Goal: Task Accomplishment & Management: Complete application form

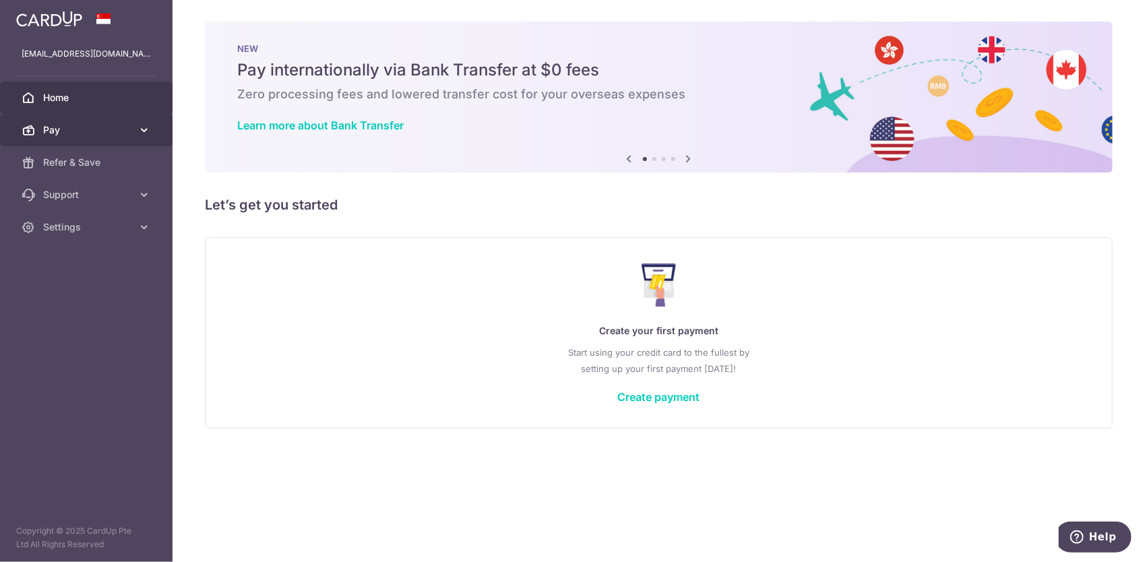
click at [144, 128] on icon at bounding box center [144, 129] width 13 height 13
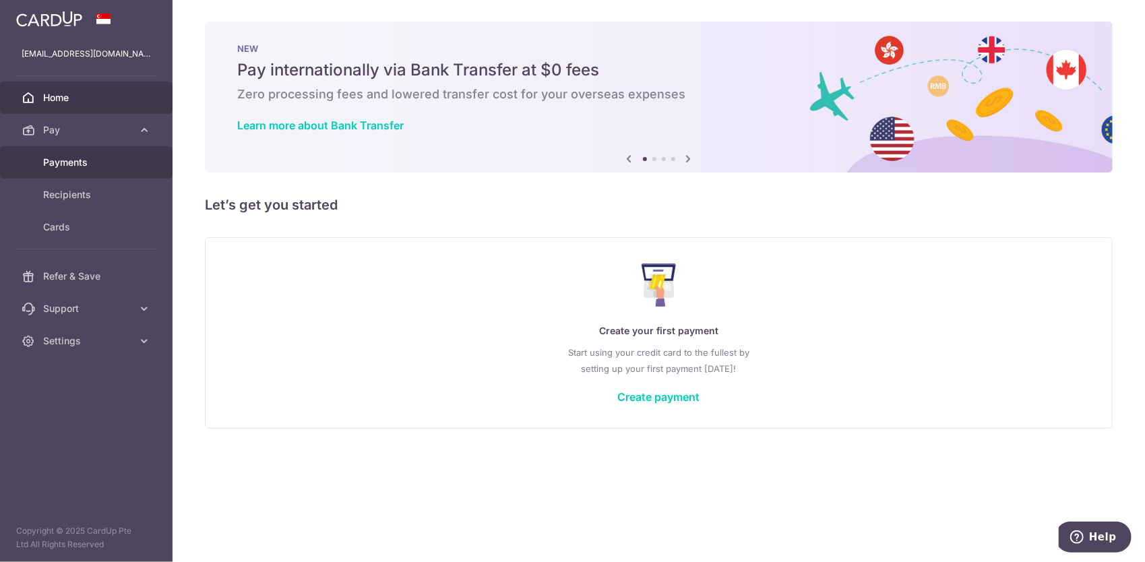
click at [113, 154] on link "Payments" at bounding box center [86, 162] width 173 height 32
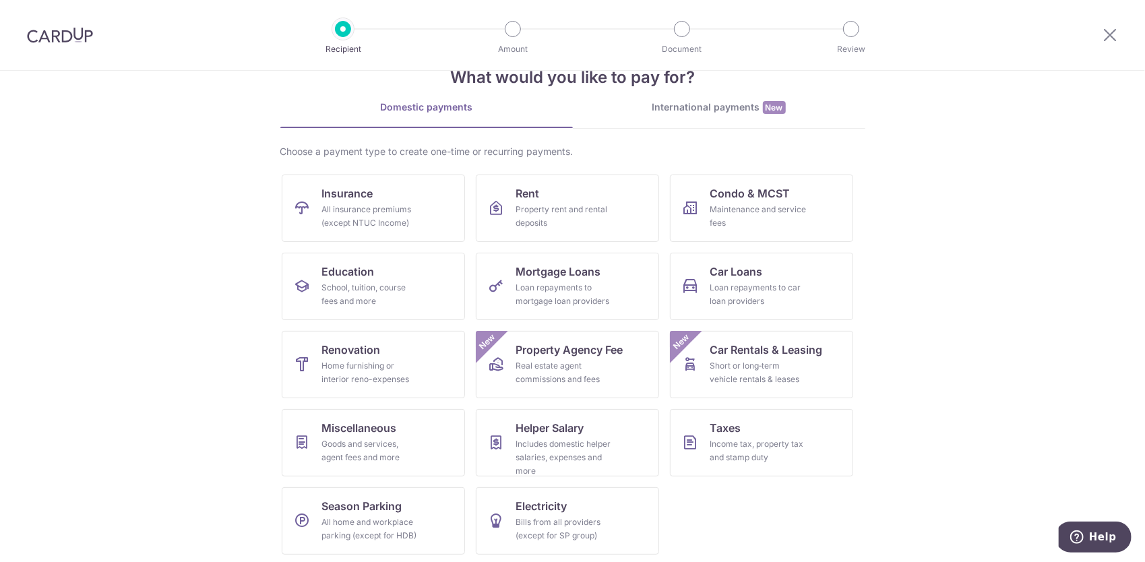
scroll to position [40, 0]
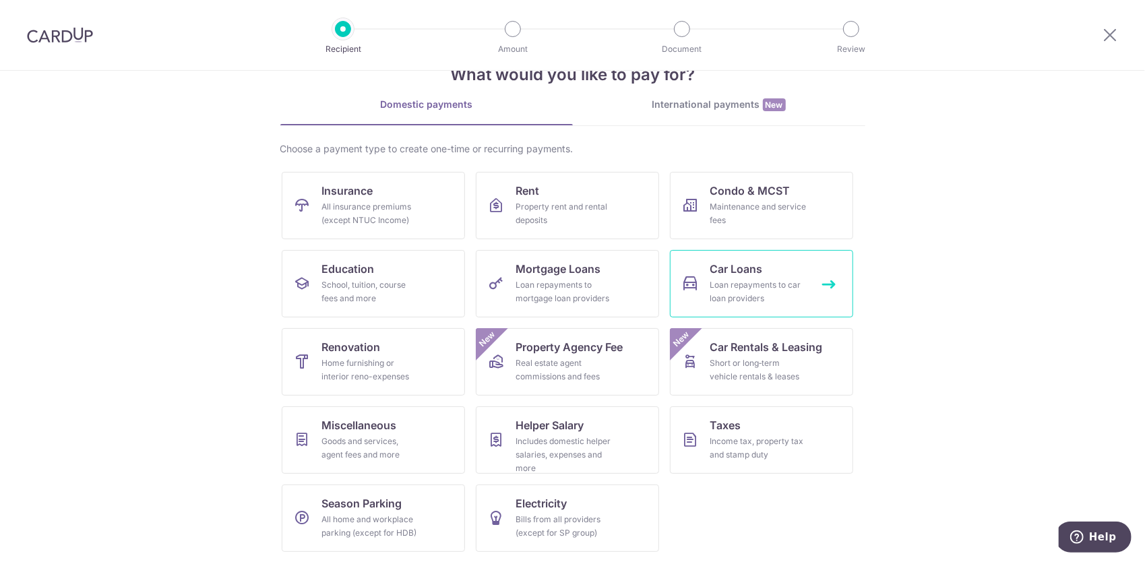
click at [749, 295] on div "Loan repayments to car loan providers" at bounding box center [759, 291] width 97 height 27
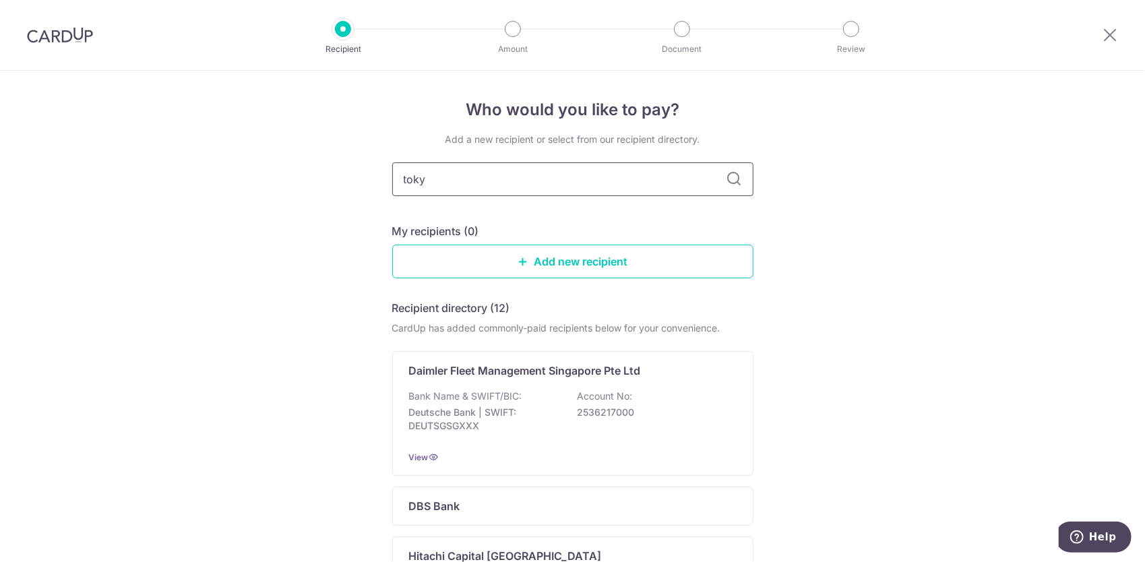
type input "tokyo"
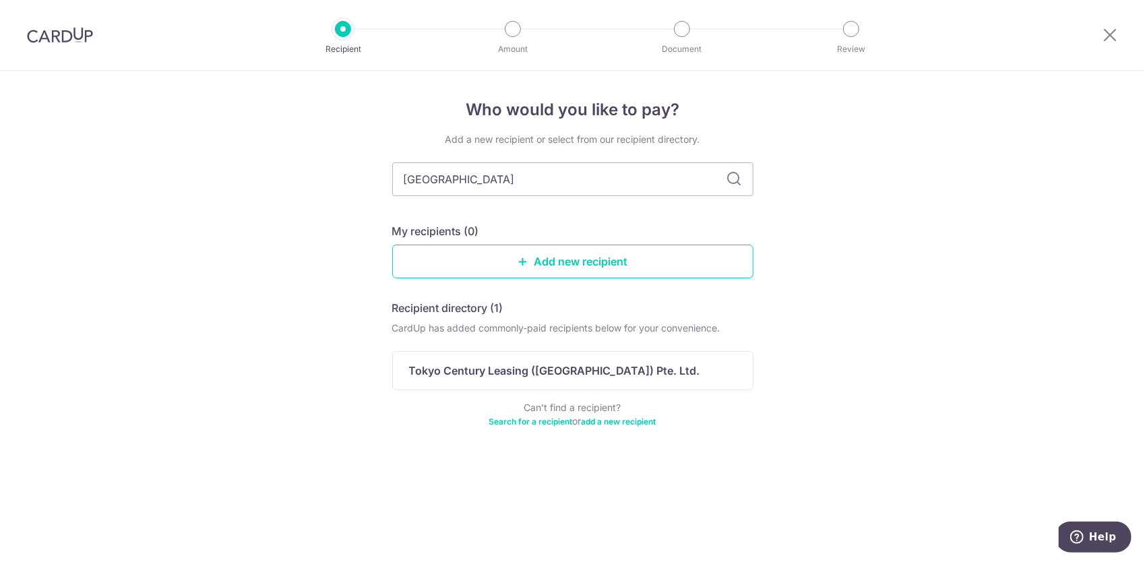
click at [739, 179] on icon at bounding box center [735, 179] width 16 height 16
drag, startPoint x: 454, startPoint y: 171, endPoint x: 402, endPoint y: 177, distance: 52.2
click at [402, 177] on input "tokyo" at bounding box center [572, 179] width 361 height 34
click at [547, 369] on p "Tokyo Century Leasing (Singapore) Pte. Ltd." at bounding box center [554, 371] width 291 height 16
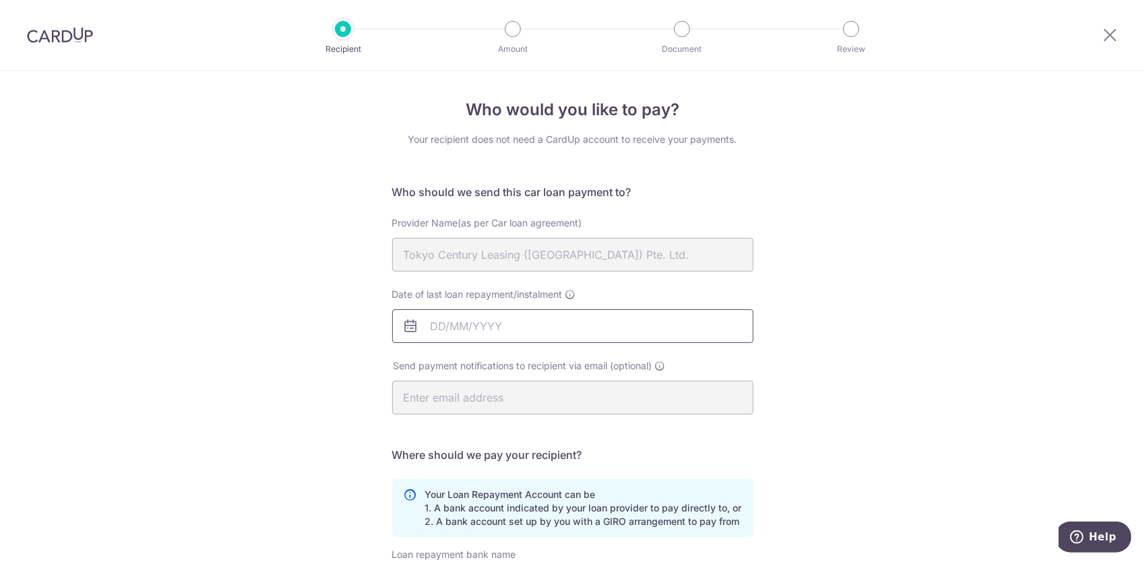
click at [508, 321] on input "Date of last loan repayment/instalment" at bounding box center [572, 326] width 361 height 34
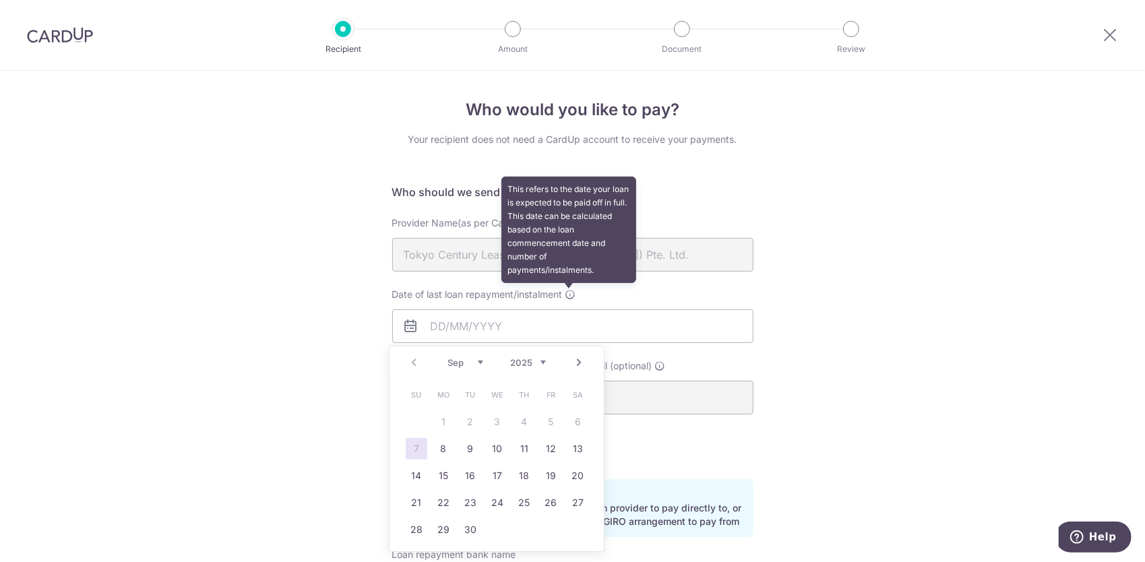
click at [566, 291] on icon at bounding box center [571, 294] width 11 height 11
click at [566, 309] on input "Date of last loan repayment/instalment This refers to the date your loan is exp…" at bounding box center [572, 326] width 361 height 34
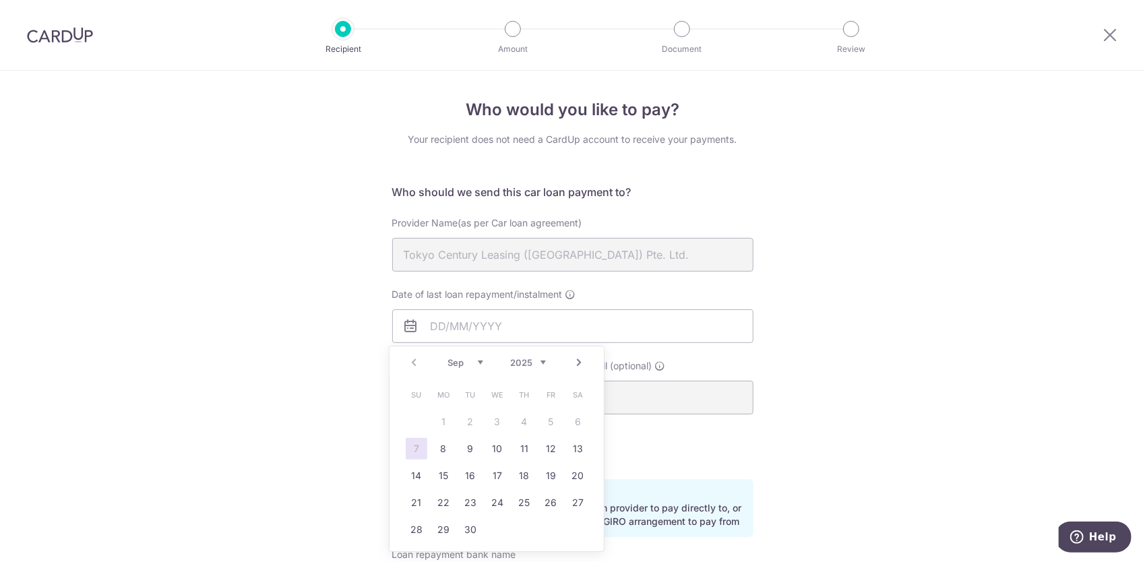
click at [762, 367] on div "Who would you like to pay? Your recipient does not need a CardUp account to rec…" at bounding box center [572, 441] width 1145 height 740
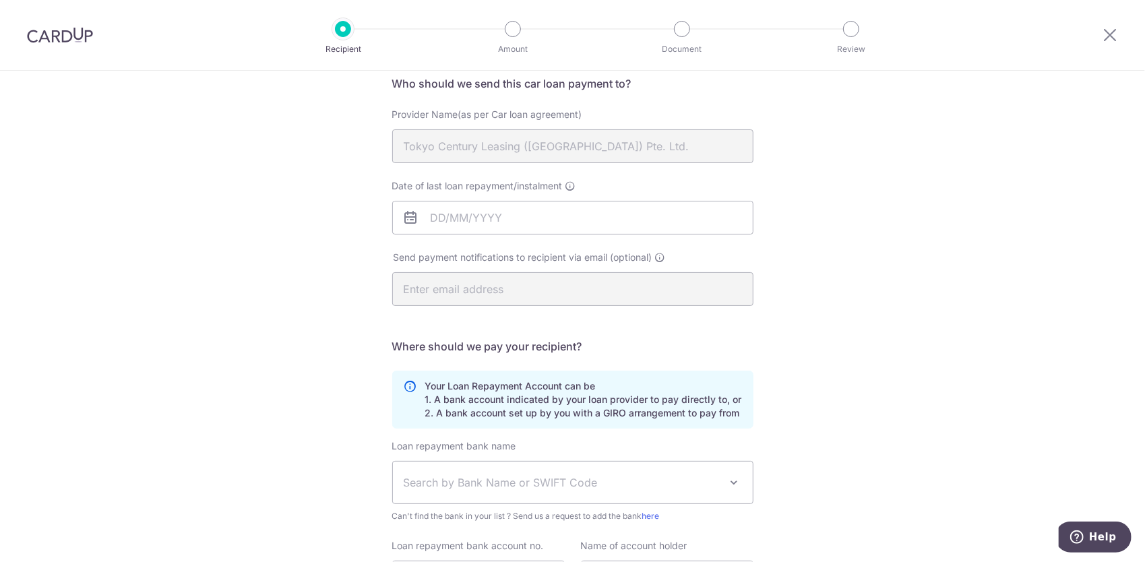
scroll to position [135, 0]
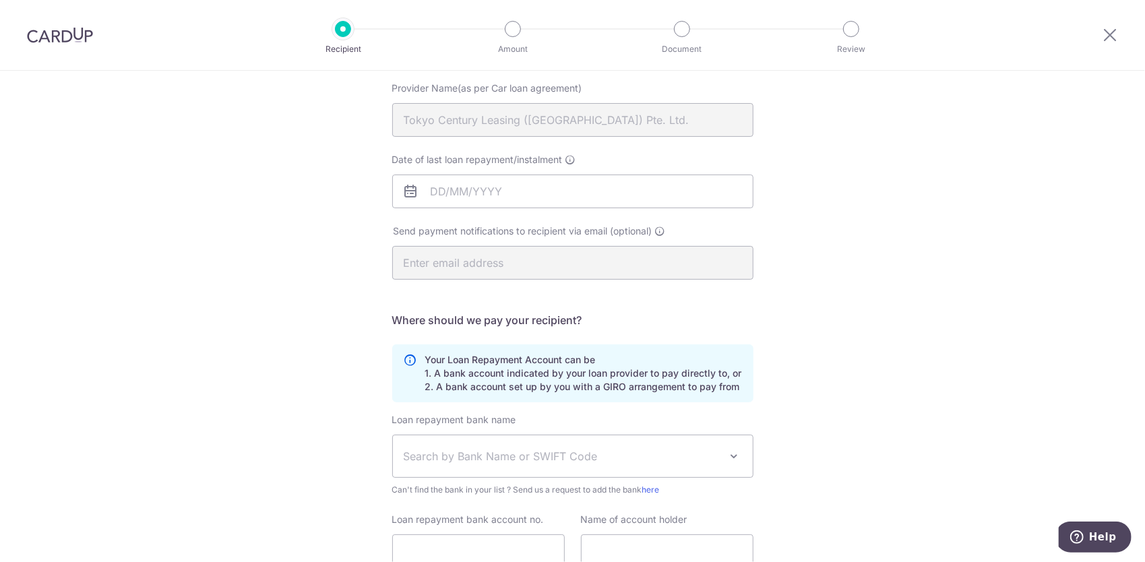
click at [806, 314] on div "Who would you like to pay? Your recipient does not need a CardUp account to rec…" at bounding box center [572, 306] width 1145 height 740
click at [439, 190] on input "Date of last loan repayment/instalment" at bounding box center [572, 192] width 361 height 34
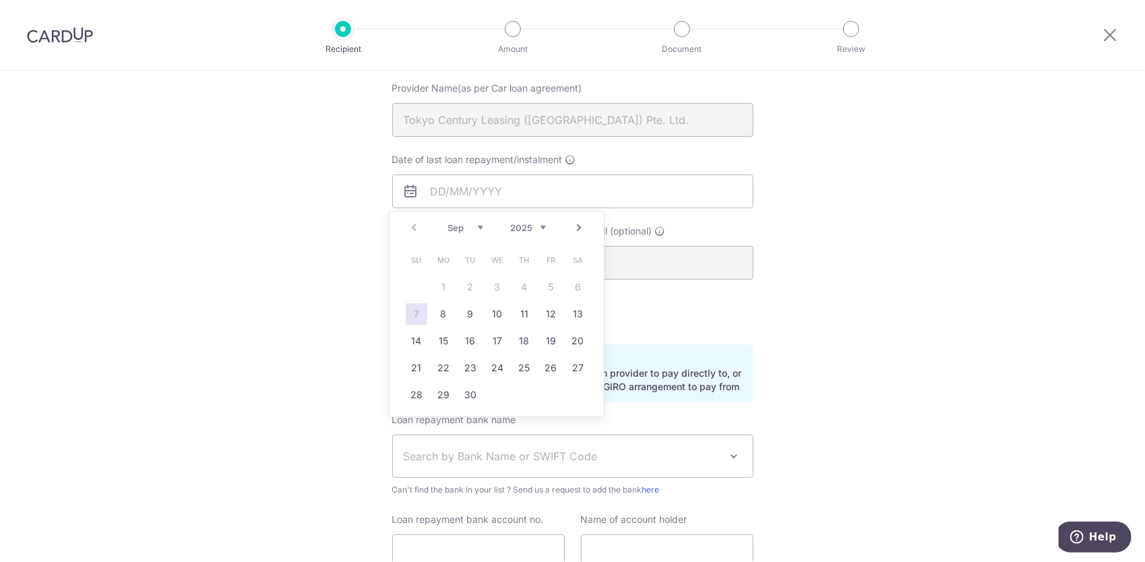
click at [542, 228] on select "2025 2026 2027 2028 2029 2030 2031 2032 2033 2034 2035" at bounding box center [528, 227] width 36 height 11
click at [483, 227] on div "Jan Feb Mar Apr May Jun Jul Aug Sep Oct Nov Dec 2025 2026 2027 2028 2029 2030 2…" at bounding box center [497, 227] width 98 height 11
click at [482, 227] on select "Jan Feb Mar Apr May Jun Jul Aug Sep Oct Nov Dec" at bounding box center [466, 227] width 36 height 11
click at [539, 231] on select "2025 2026 2027 2028 2029 2030 2031 2032 2033 2034 2035 2036 2037 2038 2039 2040…" at bounding box center [528, 227] width 36 height 11
click at [526, 228] on select "2025 2026 2027 2028 2029 2030 2031 2032 2033 2034 2035 2036 2037 2038 2039 2040…" at bounding box center [528, 227] width 36 height 11
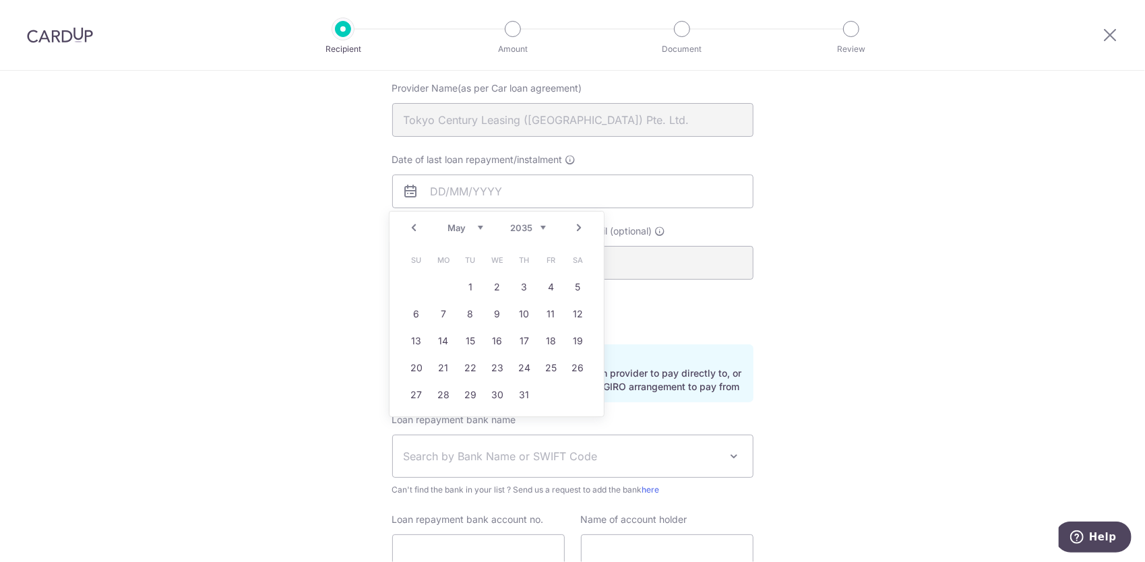
click at [539, 227] on select "2025 2026 2027 2028 2029 2030 2031 2032 2033 2034 2035 2036 2037 2038 2039 2040…" at bounding box center [528, 227] width 36 height 11
click at [458, 229] on select "Jan Feb Mar Apr May Jun Jul Aug Sep Oct Nov Dec" at bounding box center [466, 227] width 36 height 11
click at [444, 394] on link "29" at bounding box center [444, 395] width 22 height 22
type input "29/03/2032"
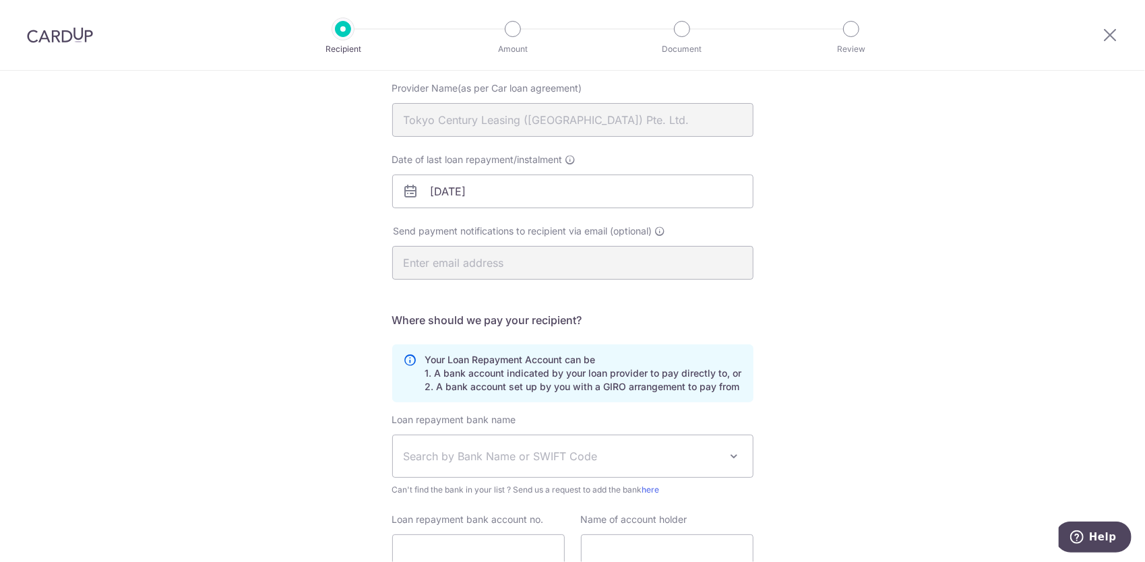
scroll to position [247, 0]
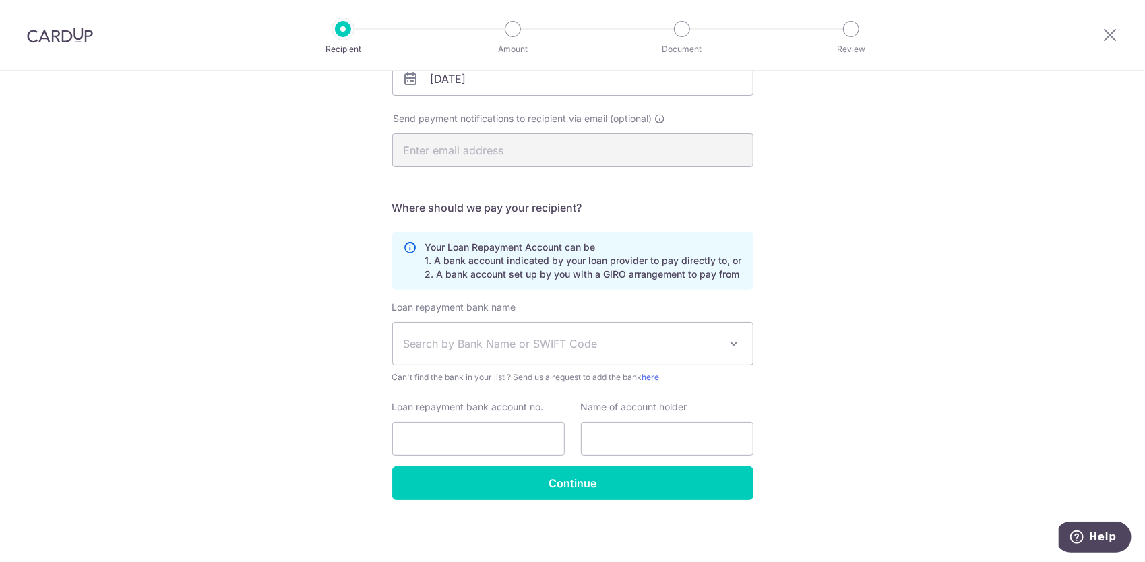
click at [603, 323] on form "Who should we send this car loan payment to? Provider Name(as per Car loan agre…" at bounding box center [572, 219] width 361 height 564
click at [497, 342] on span "Search by Bank Name or SWIFT Code" at bounding box center [562, 344] width 317 height 16
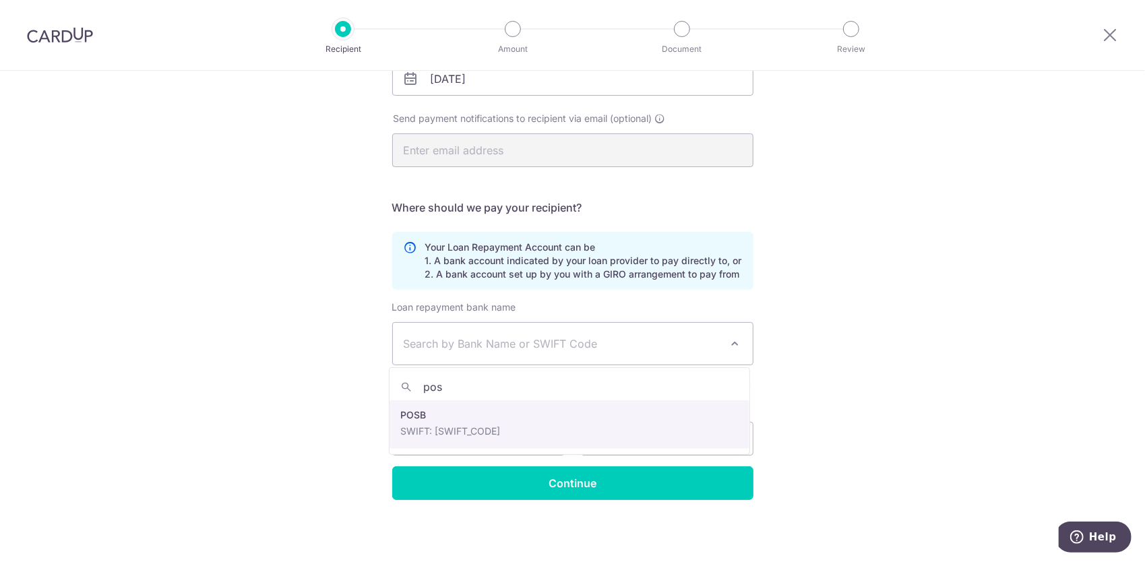
type input "posb"
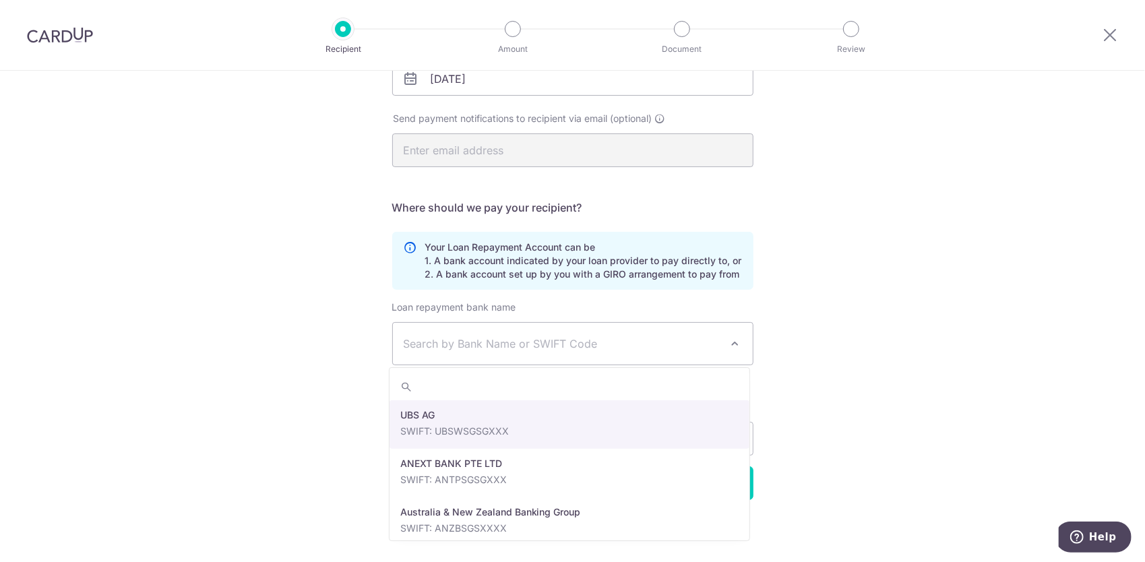
click at [504, 343] on span "Search by Bank Name or SWIFT Code" at bounding box center [562, 344] width 317 height 16
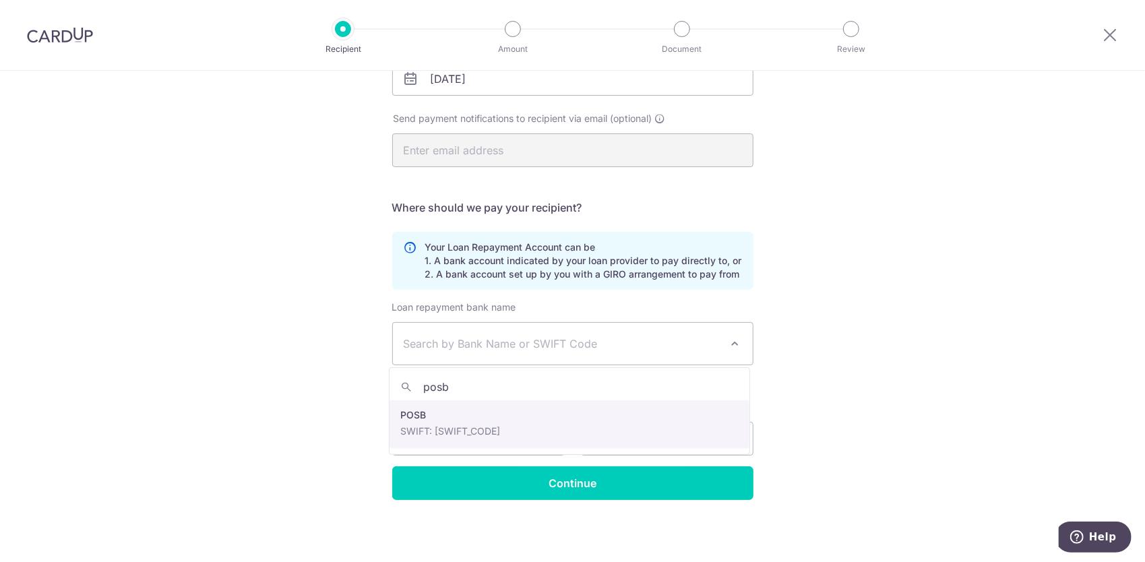
type input "posb"
select select "19"
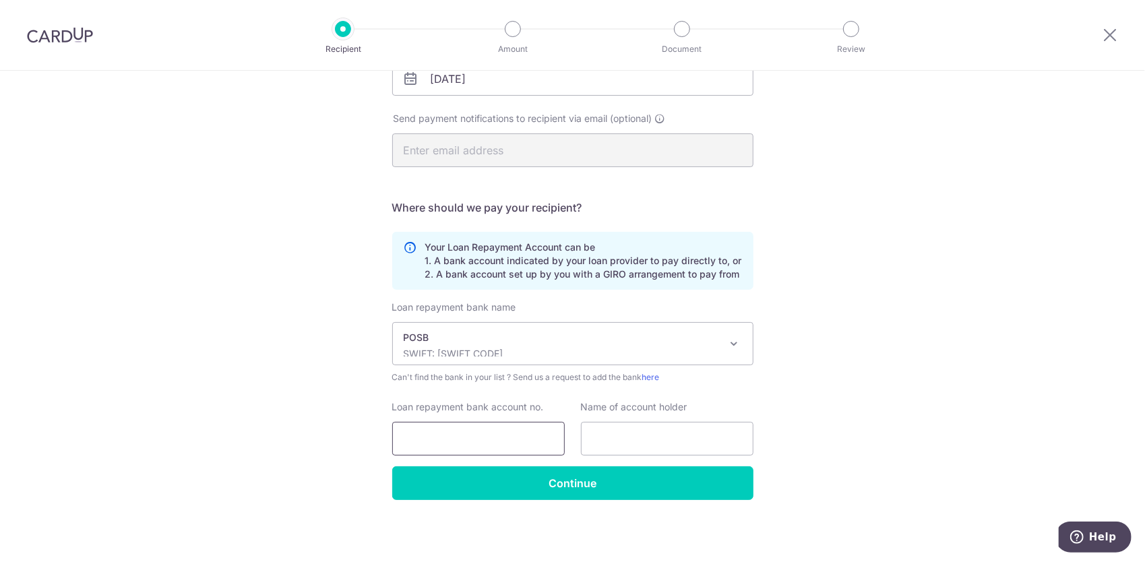
click at [455, 446] on input "Loan repayment bank account no." at bounding box center [478, 439] width 173 height 34
click at [422, 440] on input "Loan repayment bank account no." at bounding box center [478, 439] width 173 height 34
type input "1209519386"
type input "KOH BOON HOONG"
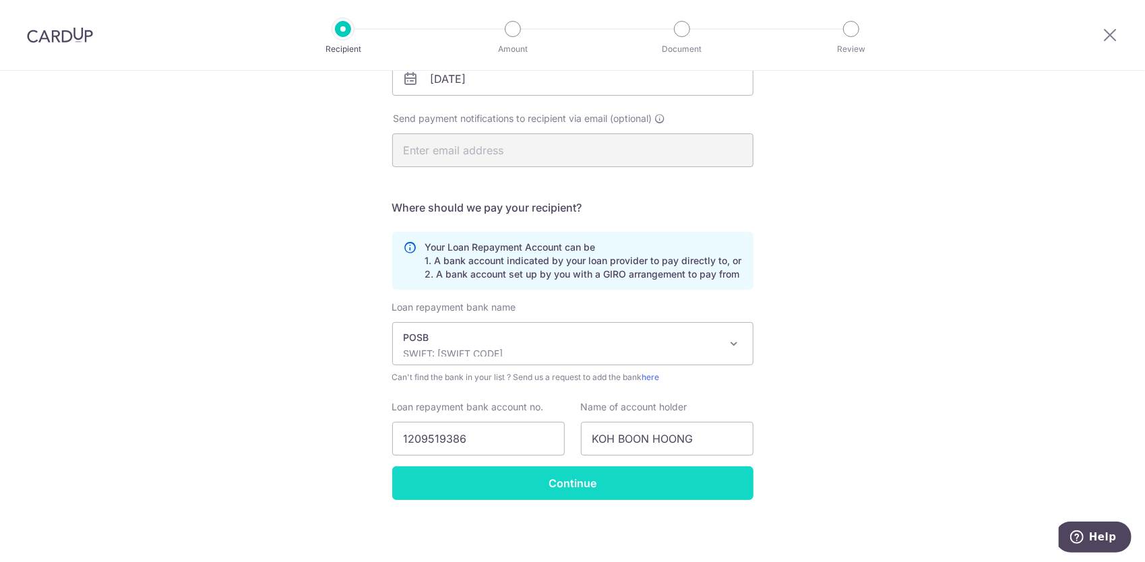
click at [721, 483] on input "Continue" at bounding box center [572, 483] width 361 height 34
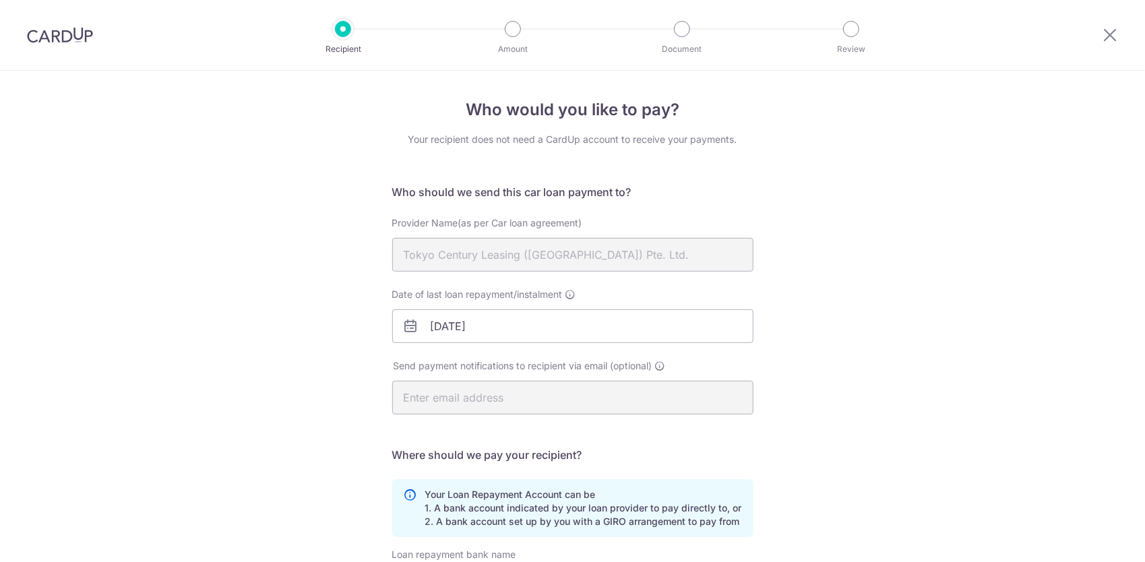
scroll to position [280, 0]
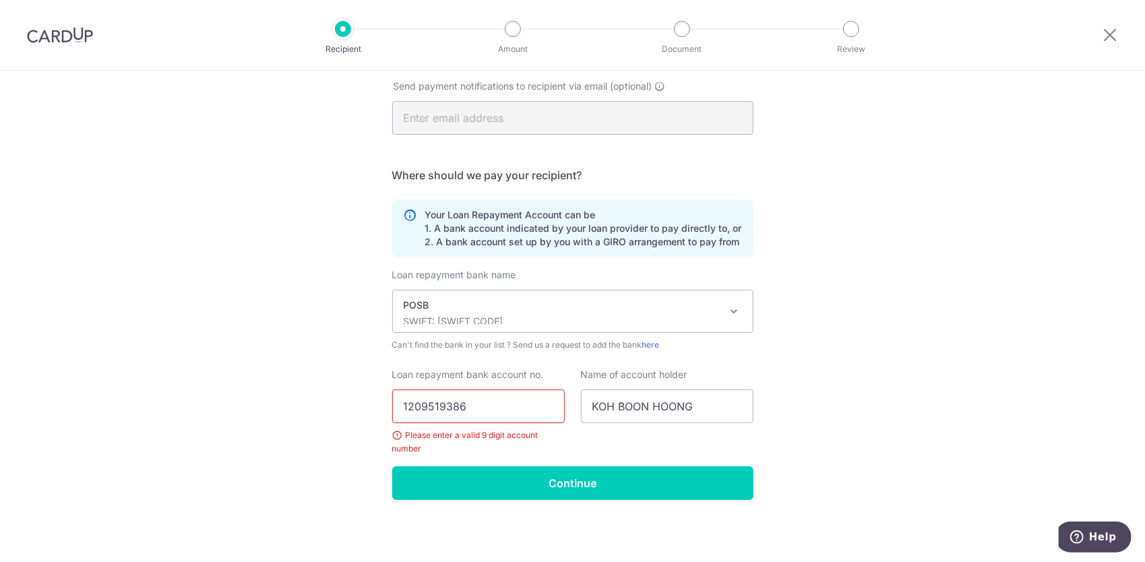
click at [482, 311] on div "POSB SWIFT: [SWIFT_CODE]" at bounding box center [562, 312] width 317 height 26
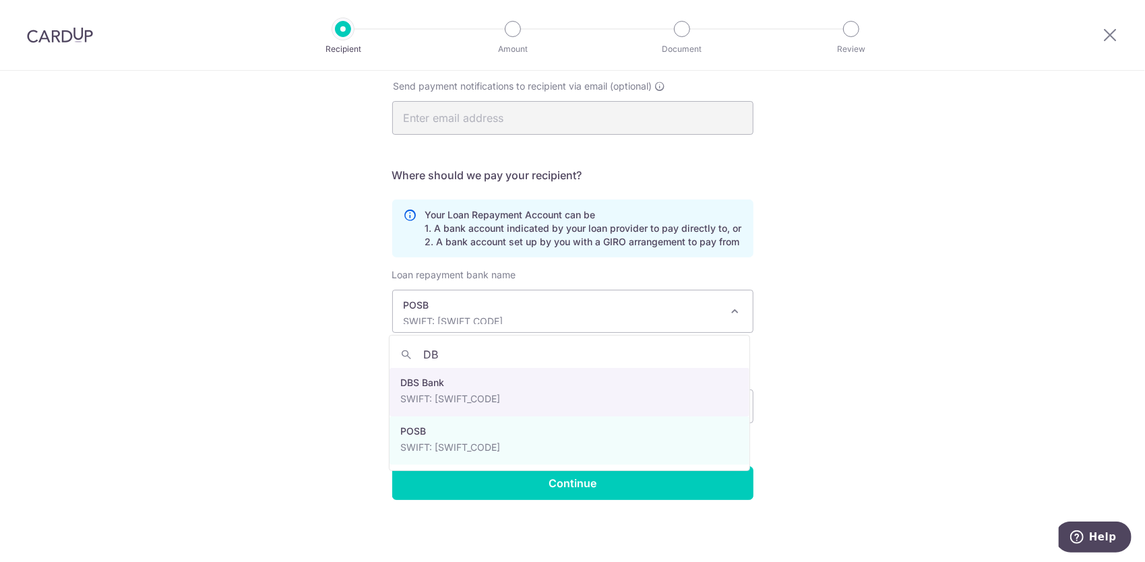
scroll to position [0, 0]
type input "DB"
select select "6"
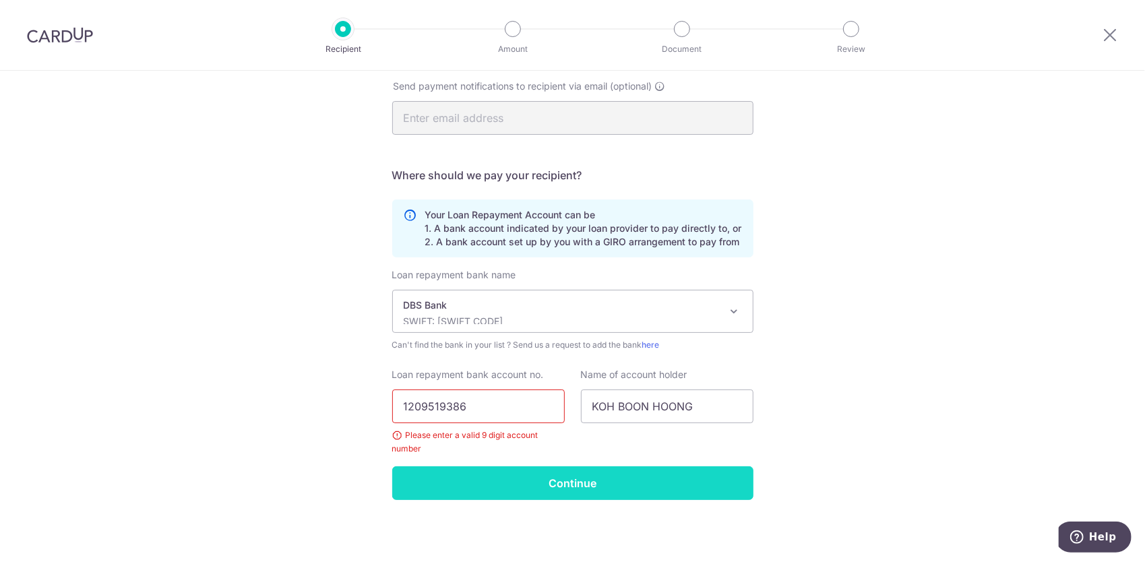
click at [577, 479] on input "Continue" at bounding box center [572, 483] width 361 height 34
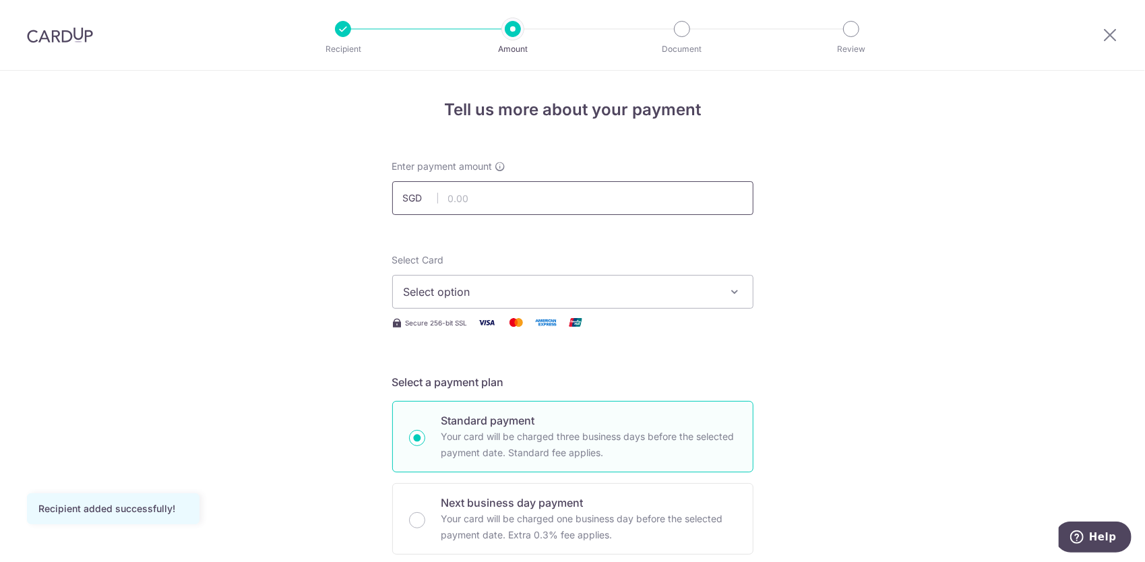
click at [470, 189] on input "text" at bounding box center [572, 198] width 361 height 34
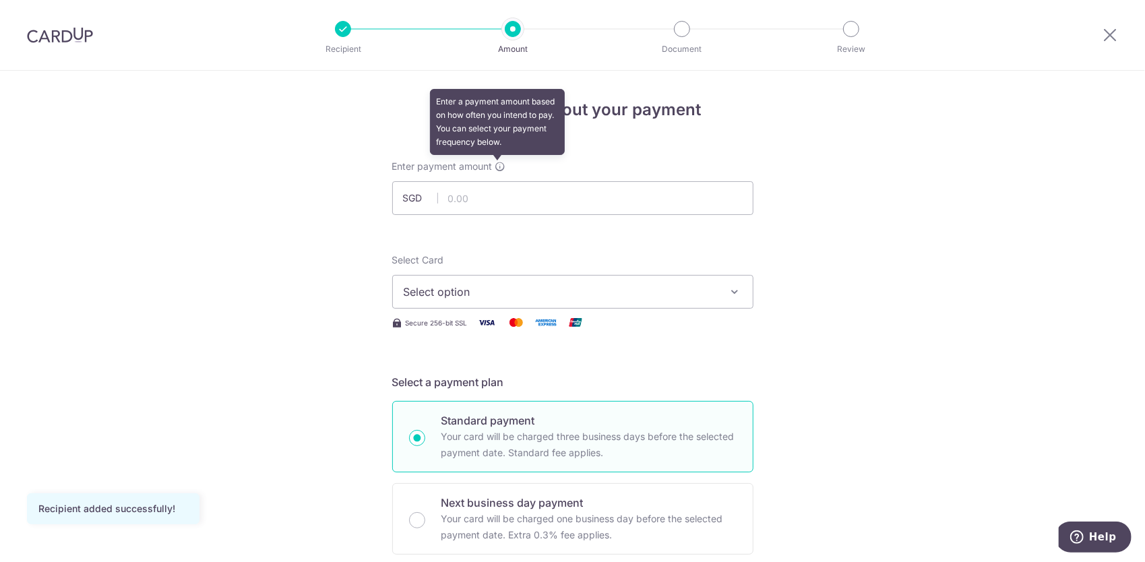
click at [499, 167] on icon at bounding box center [500, 166] width 11 height 11
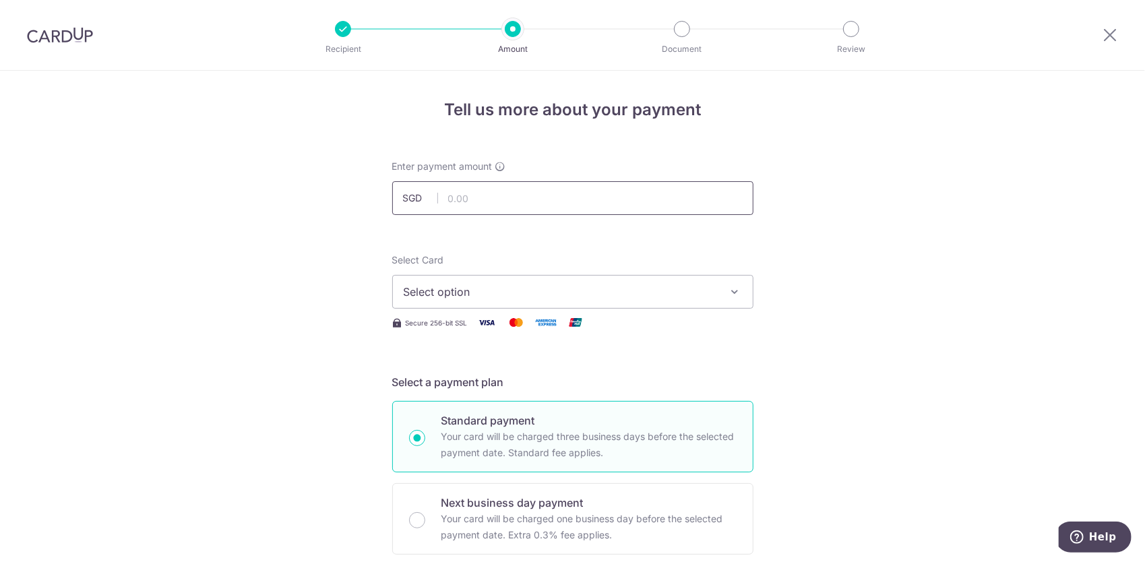
click at [490, 212] on input "text" at bounding box center [572, 198] width 361 height 34
type input "2,482.00"
click at [480, 282] on button "Select option" at bounding box center [572, 292] width 361 height 34
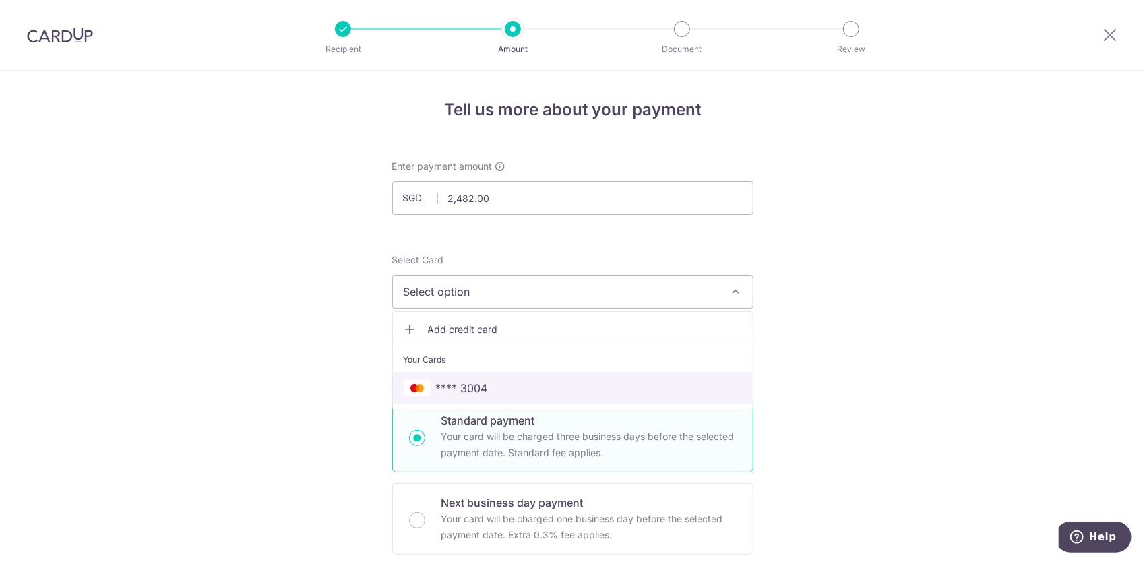
click at [461, 380] on span "**** 3004" at bounding box center [462, 388] width 52 height 16
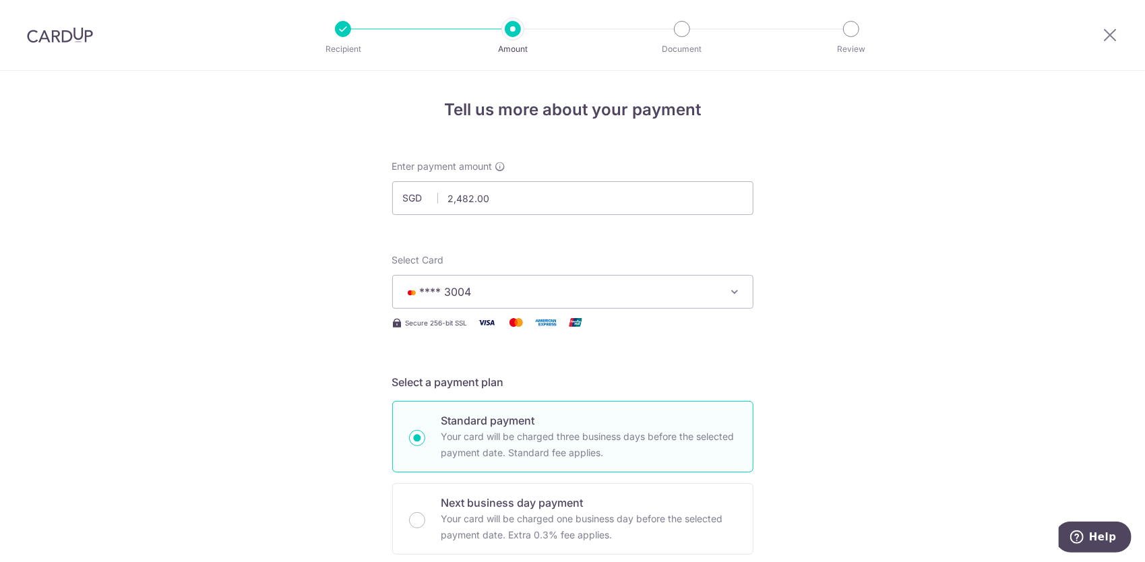
click at [466, 301] on button "**** 3004" at bounding box center [572, 292] width 361 height 34
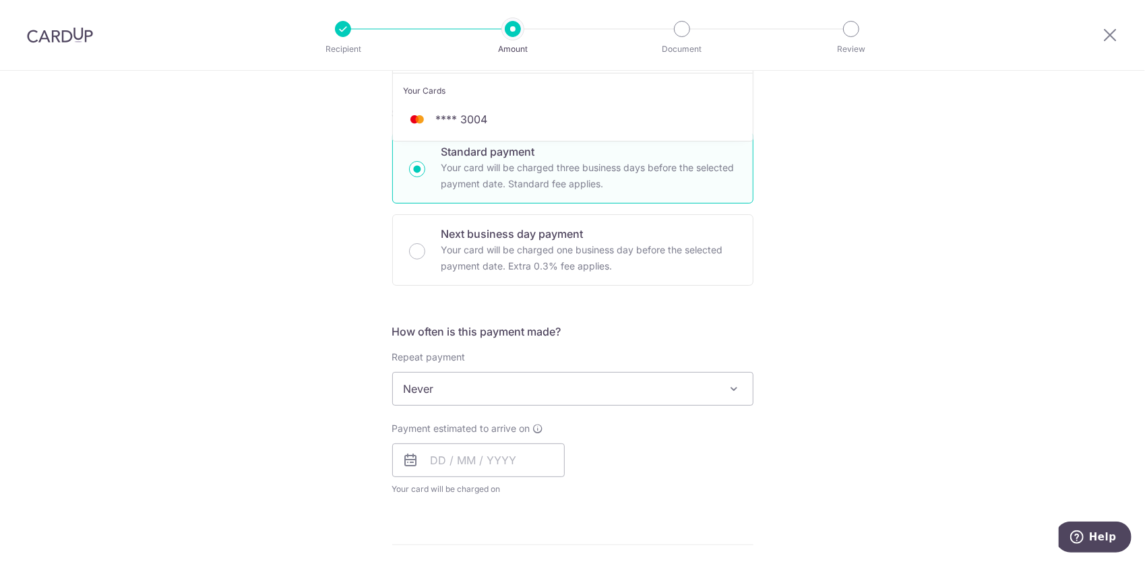
scroll to position [270, 0]
click at [564, 329] on h5 "How often is this payment made?" at bounding box center [572, 331] width 361 height 16
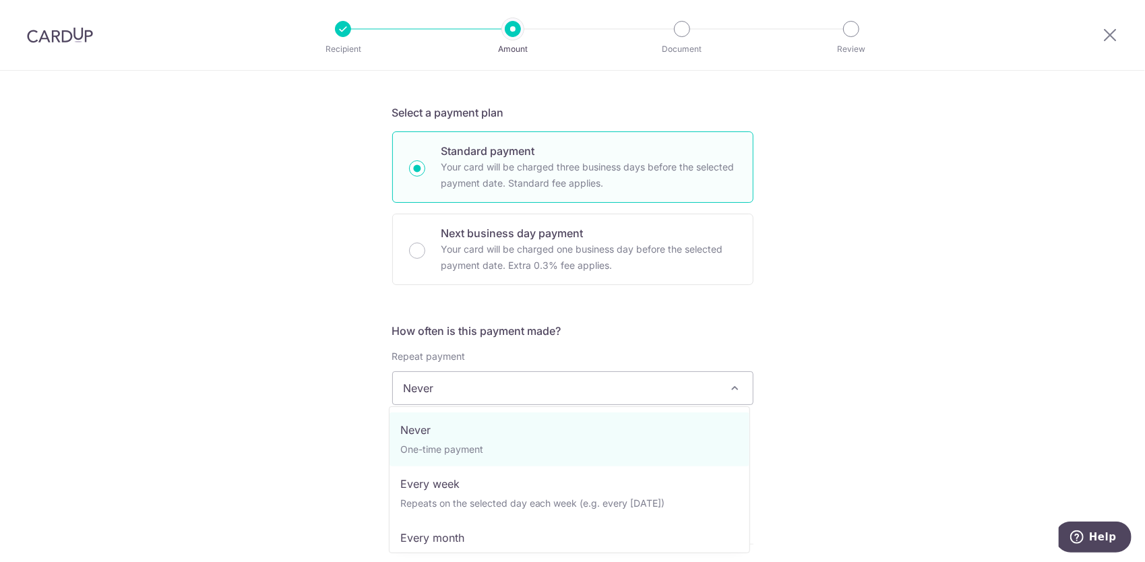
click at [574, 388] on span "Never" at bounding box center [573, 388] width 360 height 32
select select "3"
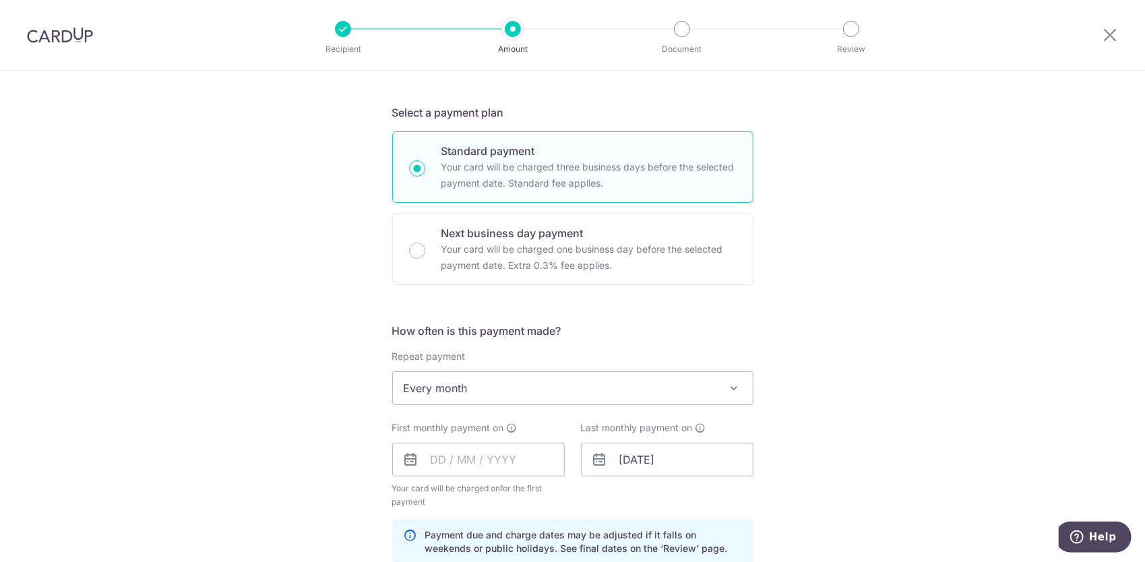
click at [771, 364] on div "Tell us more about your payment Enter payment amount SGD 2,482.00 2482.00 Recip…" at bounding box center [572, 445] width 1145 height 1288
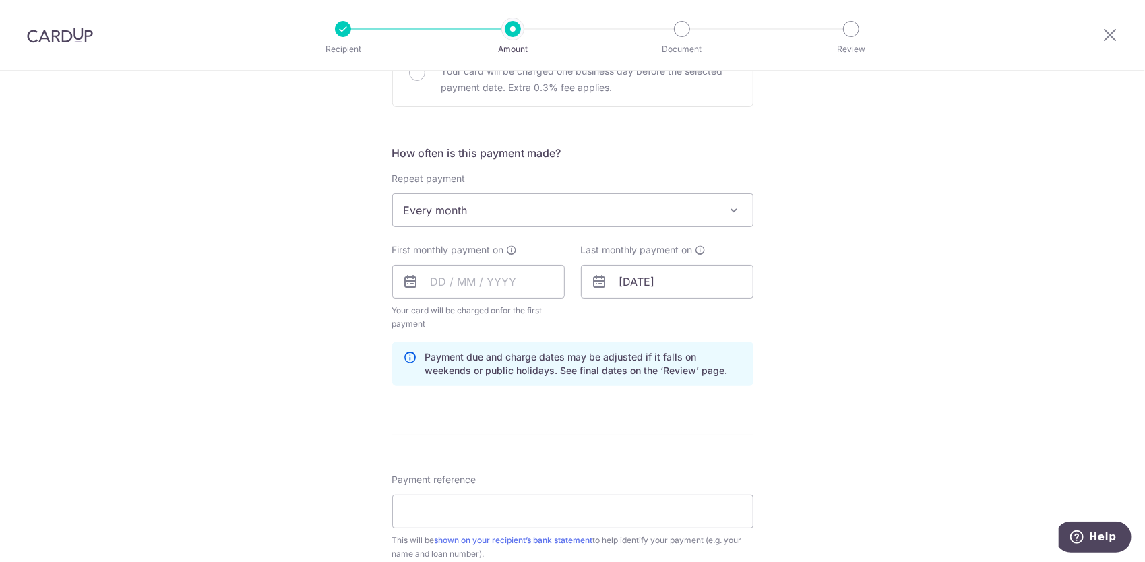
scroll to position [472, 0]
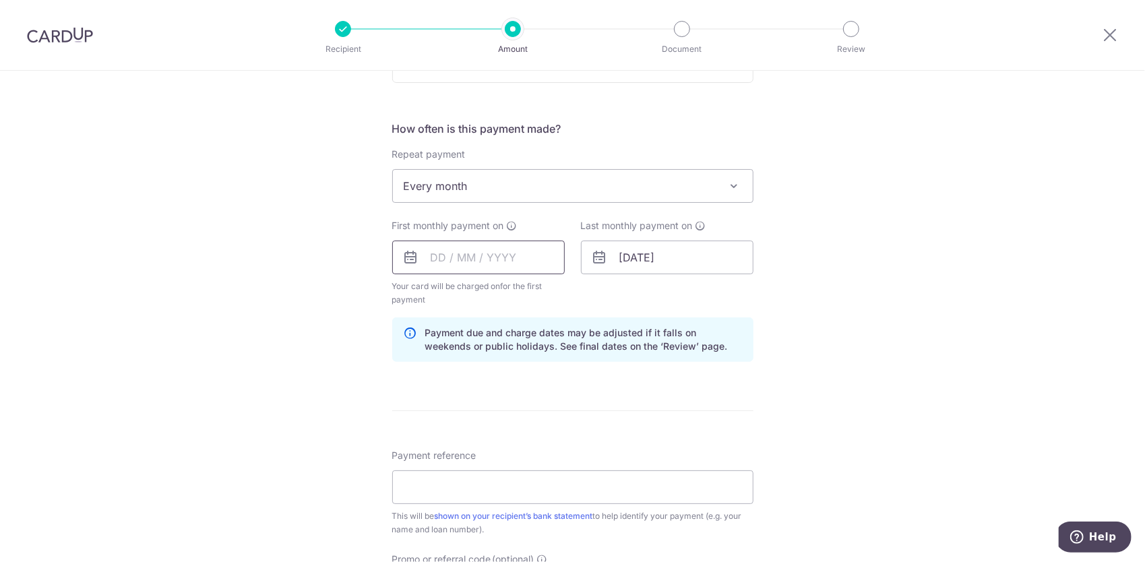
click at [425, 255] on input "text" at bounding box center [478, 258] width 173 height 34
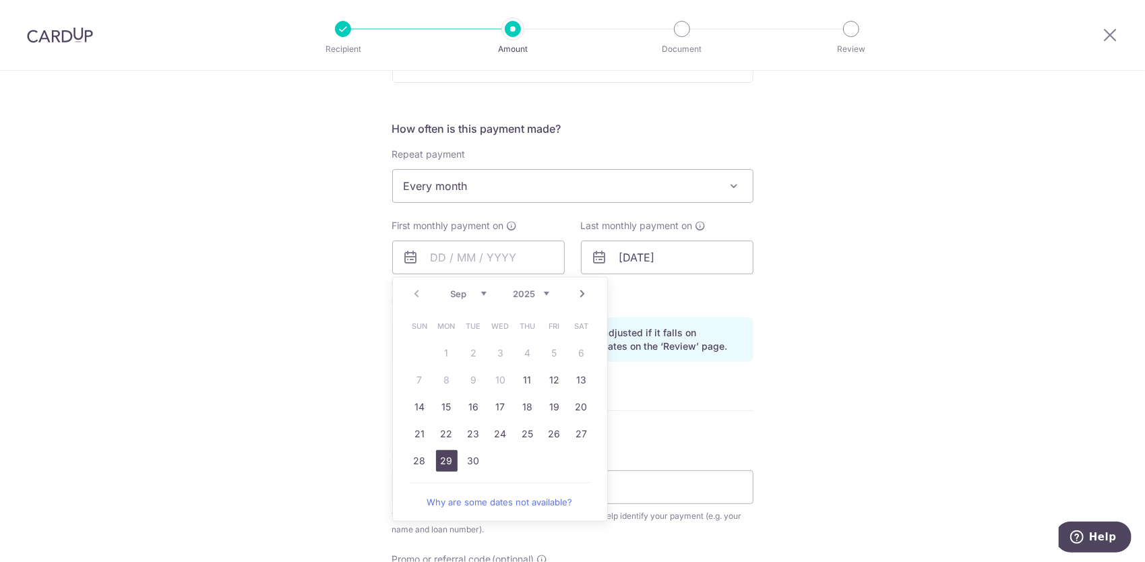
click at [441, 458] on link "29" at bounding box center [447, 461] width 22 height 22
type input "[DATE]"
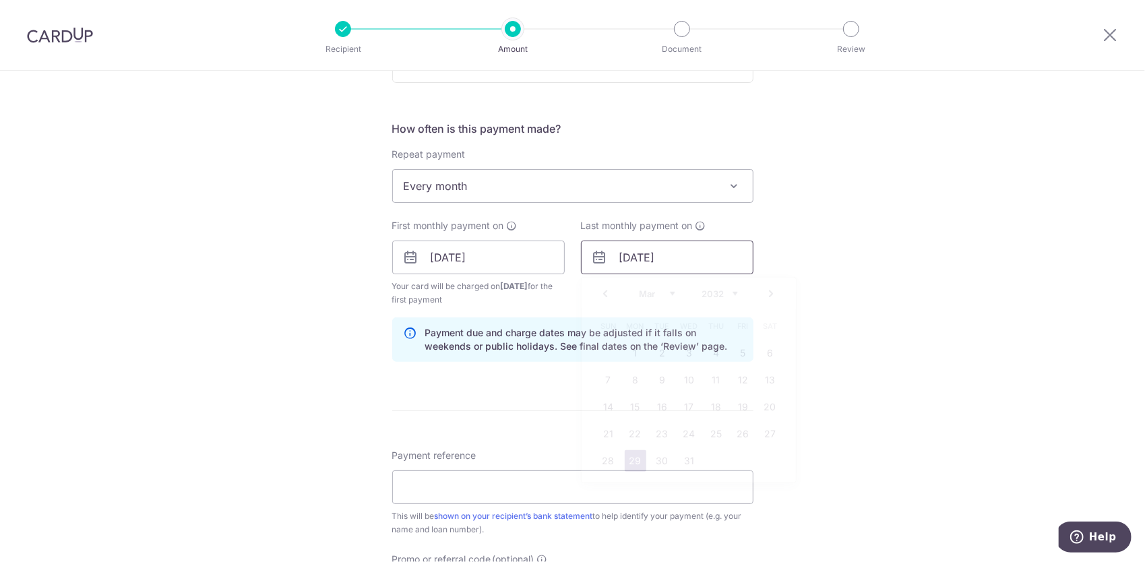
click at [652, 252] on input "[DATE]" at bounding box center [667, 258] width 173 height 34
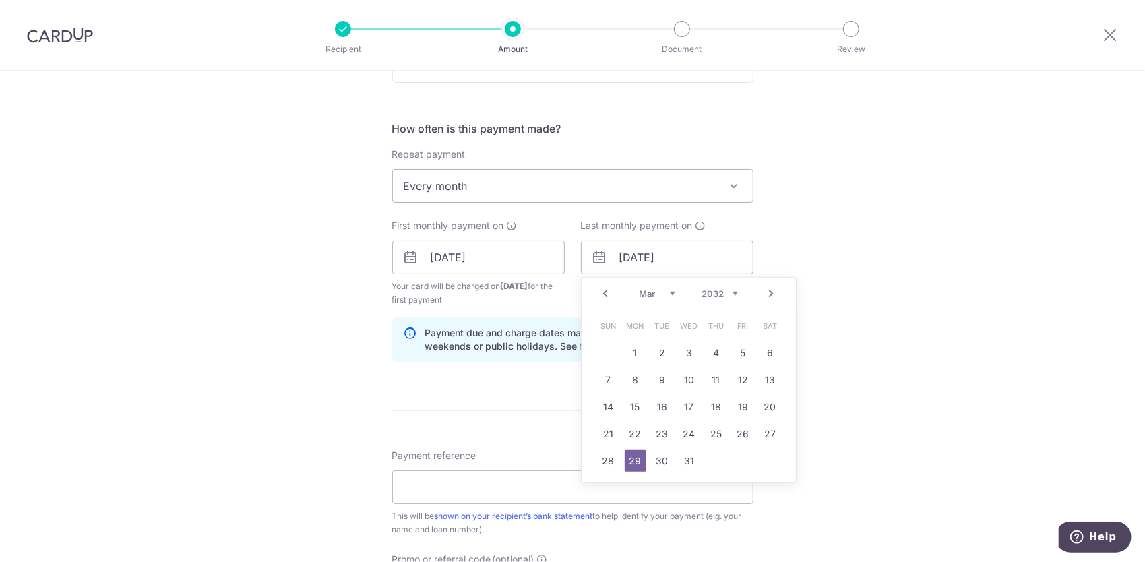
click at [861, 404] on div "Tell us more about your payment Enter payment amount SGD 2,482.00 2482.00 Recip…" at bounding box center [572, 243] width 1145 height 1288
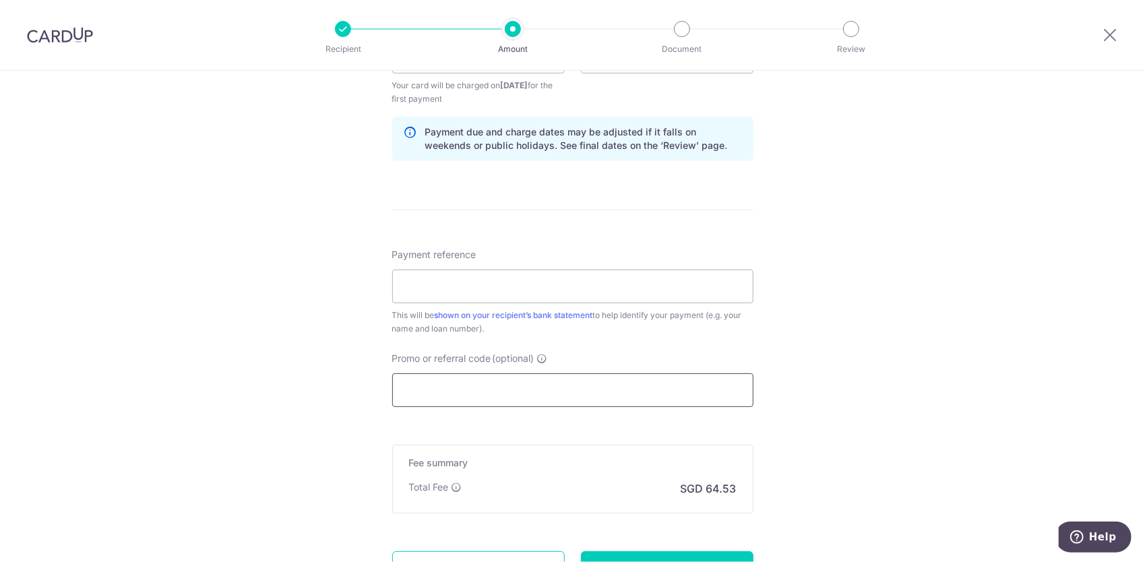
scroll to position [674, 0]
click at [477, 283] on input "Payment reference" at bounding box center [572, 285] width 361 height 34
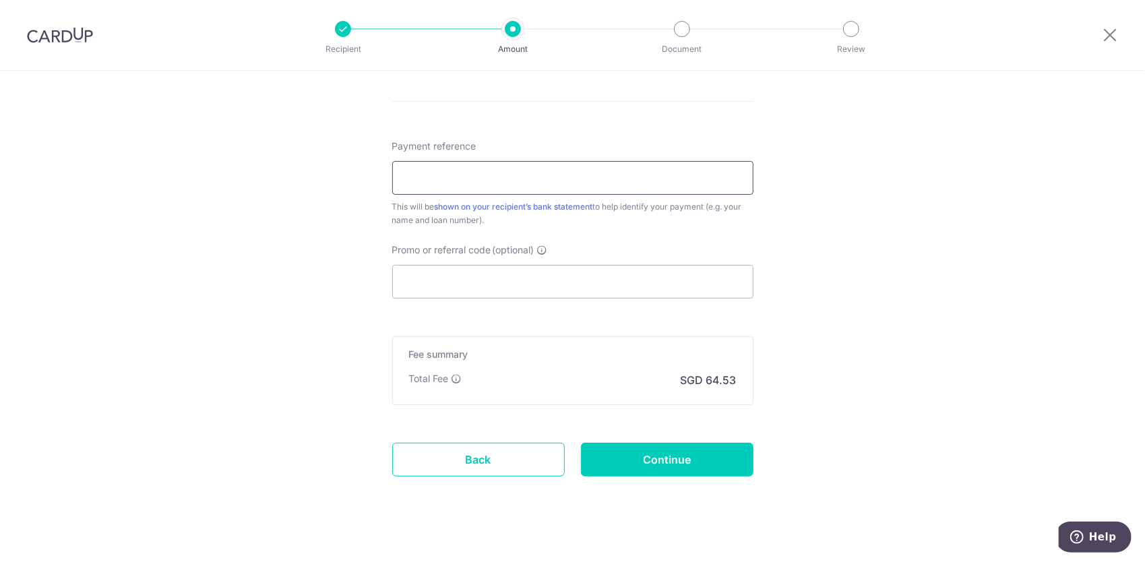
scroll to position [793, 0]
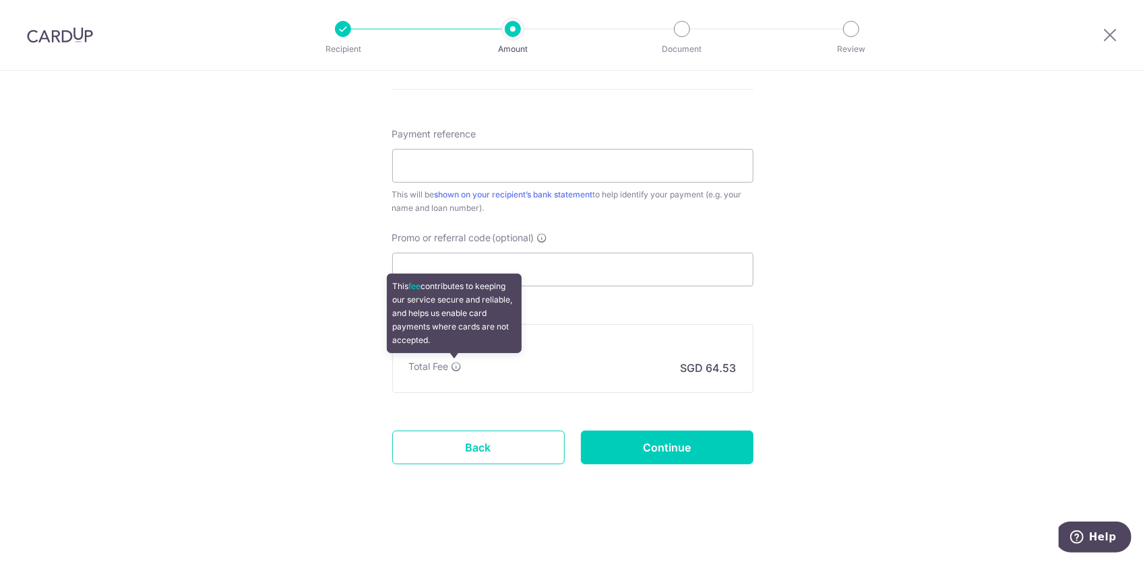
click at [454, 367] on icon at bounding box center [457, 366] width 11 height 11
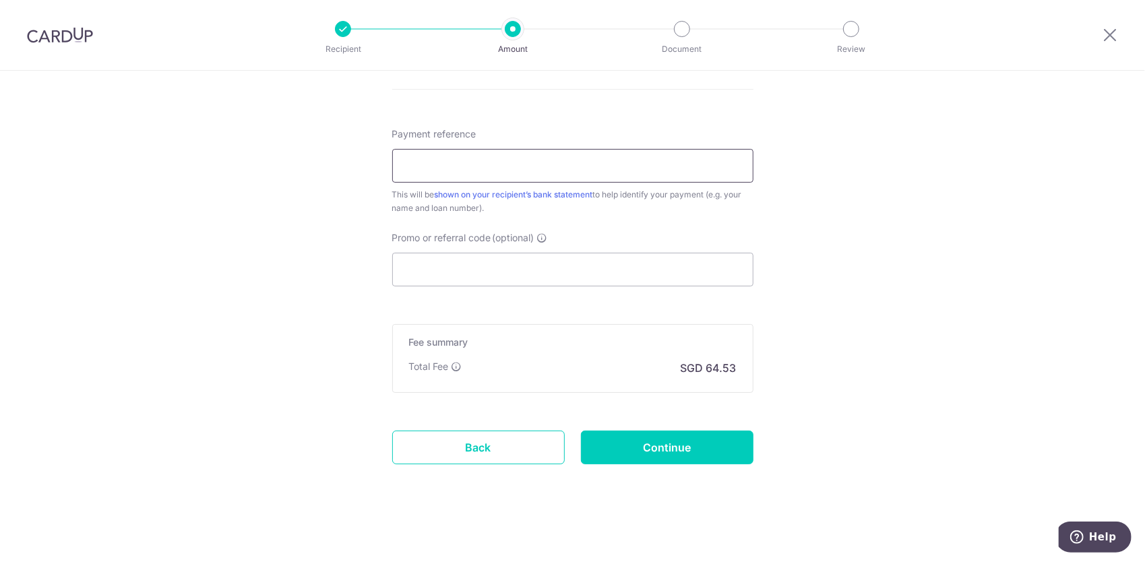
click at [580, 166] on input "Payment reference" at bounding box center [572, 166] width 361 height 34
click at [659, 442] on input "Continue" at bounding box center [667, 448] width 173 height 34
type input "Create Schedule"
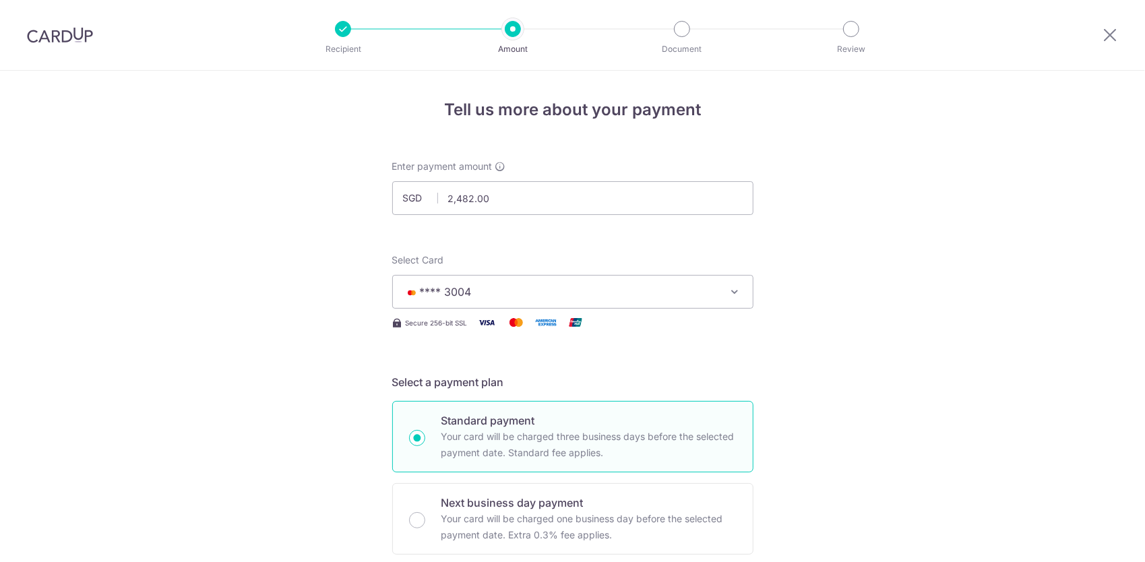
scroll to position [744, 0]
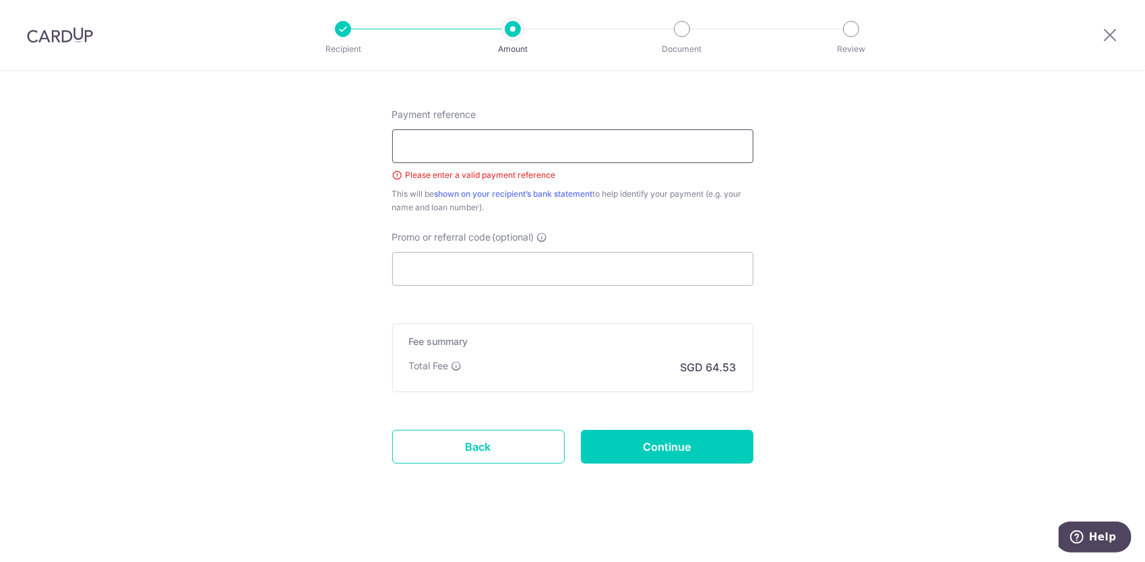
click at [551, 146] on input "Payment reference" at bounding box center [572, 146] width 361 height 34
type input "CAR LOAN"
click at [626, 449] on input "Continue" at bounding box center [667, 447] width 173 height 34
type input "Create Schedule"
